Goal: Check status: Check status

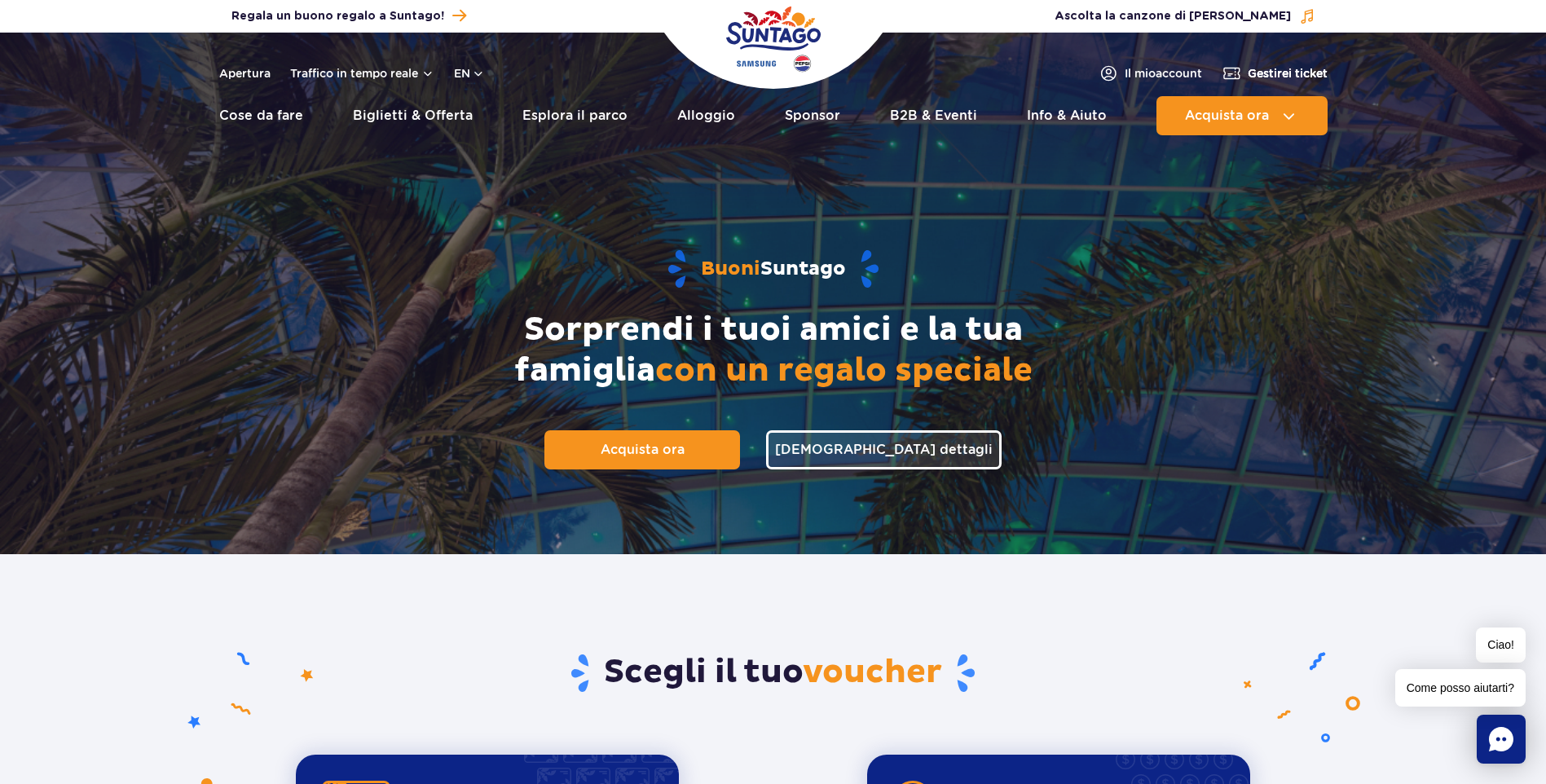
click at [1304, 70] on span "Gestire i ticket" at bounding box center [1287, 74] width 80 height 17
